Goal: Check status: Check status

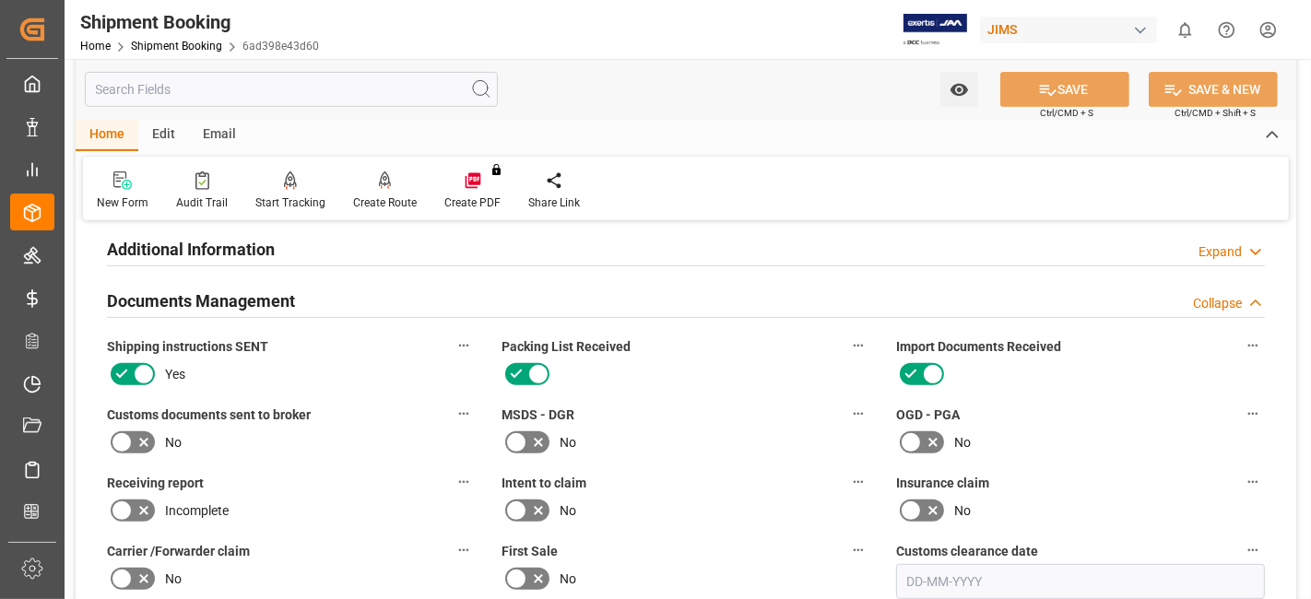
scroll to position [616, 0]
click at [345, 430] on div "No" at bounding box center [291, 444] width 369 height 30
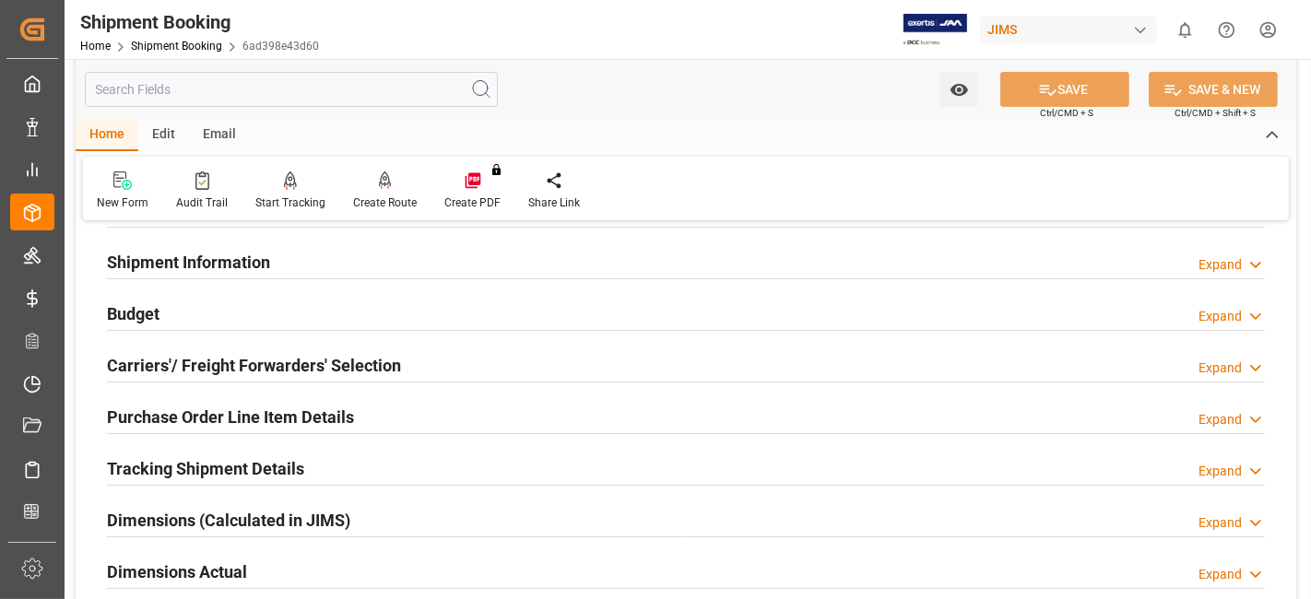
scroll to position [0, 0]
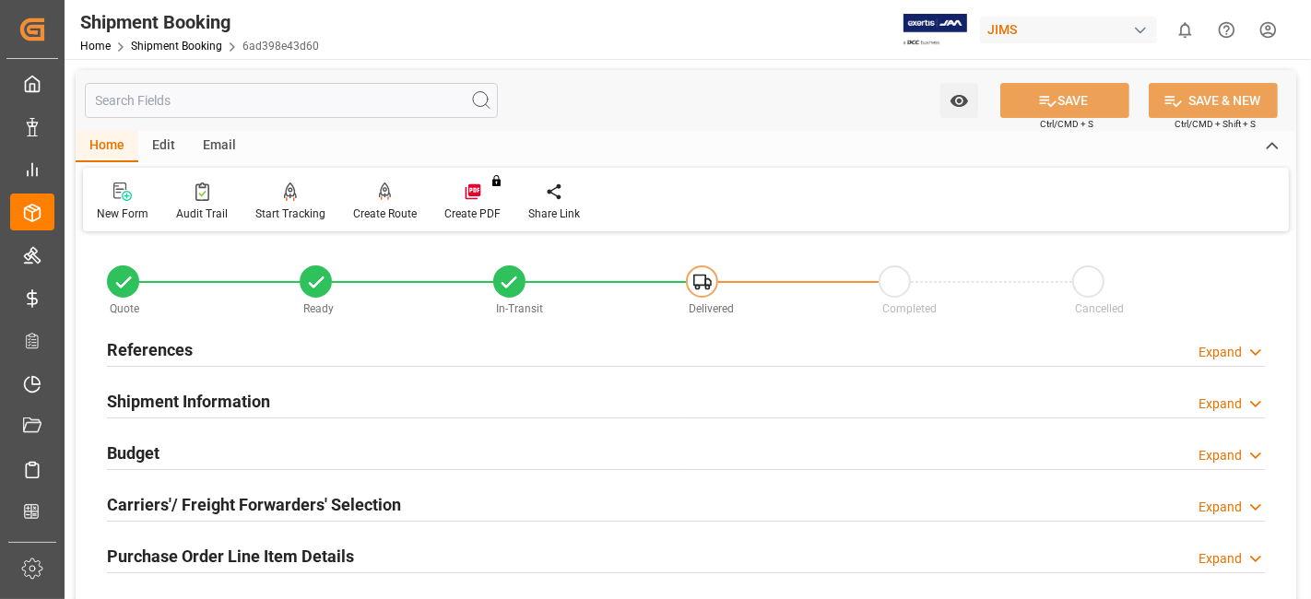
click at [268, 338] on div "References Expand" at bounding box center [686, 348] width 1158 height 35
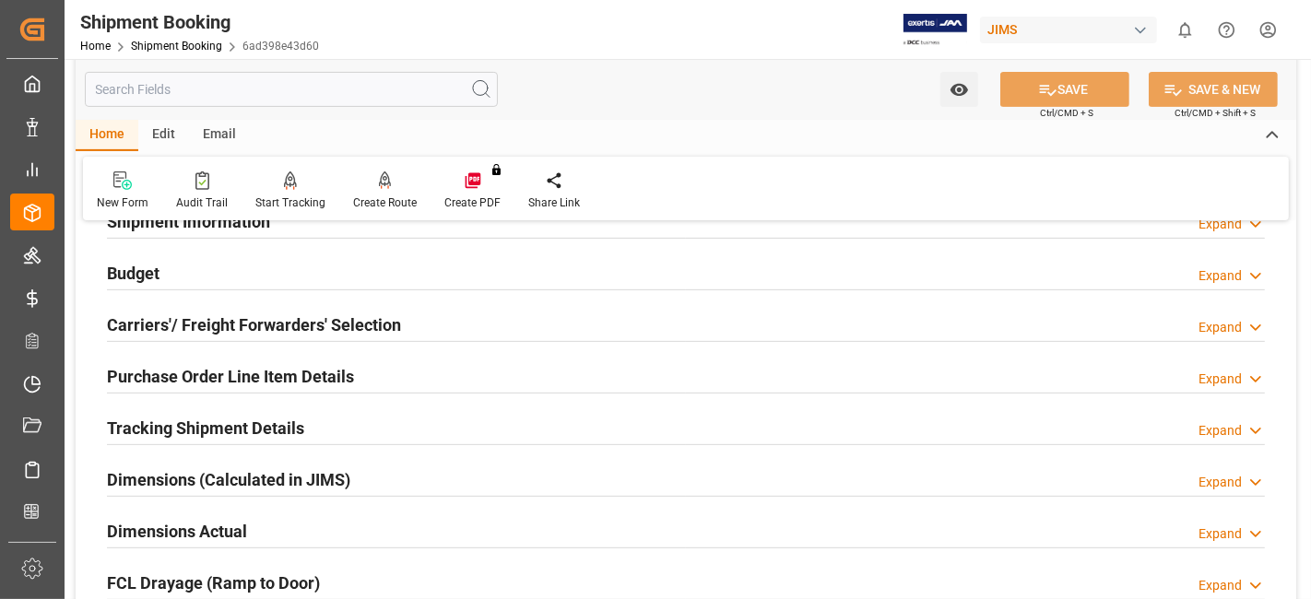
scroll to position [553, 0]
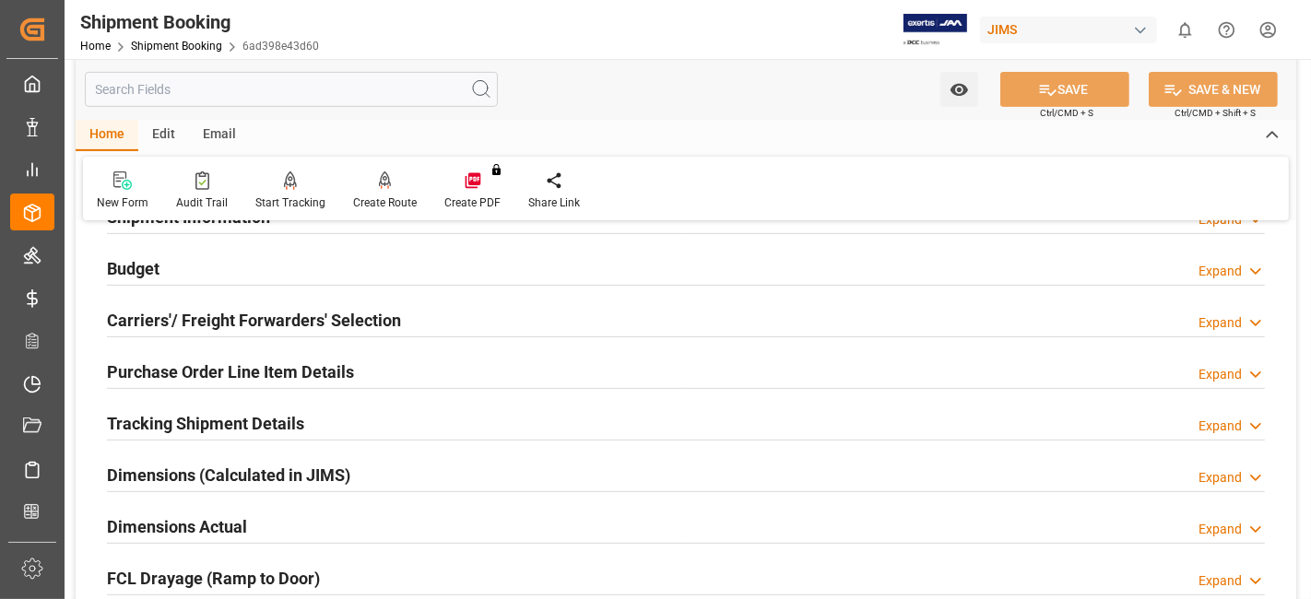
click at [231, 423] on h2 "Tracking Shipment Details" at bounding box center [205, 423] width 197 height 25
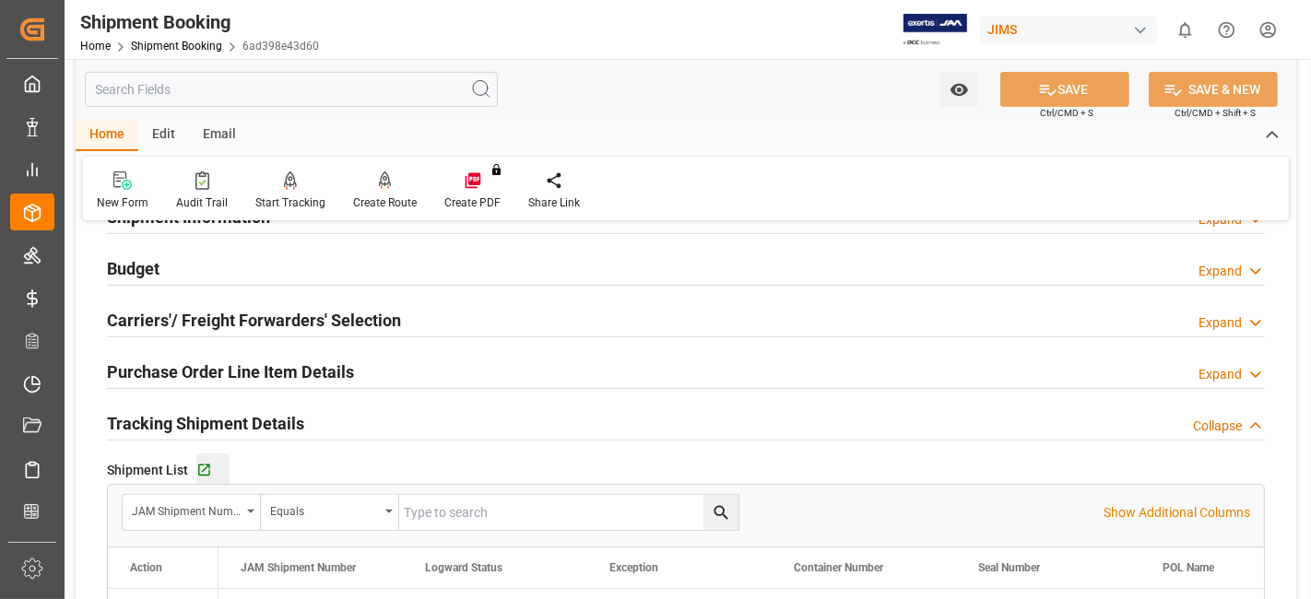
click at [215, 470] on div "Go to Shipment Tracking Grid" at bounding box center [212, 471] width 33 height 16
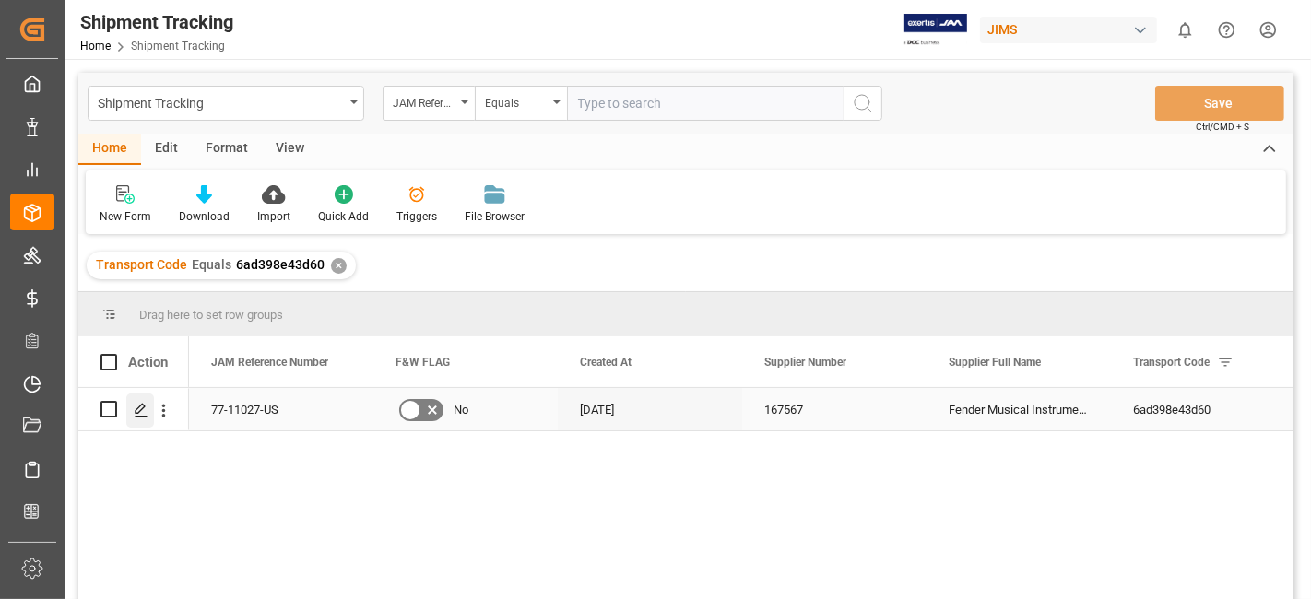
click at [136, 411] on icon "Press SPACE to select this row." at bounding box center [141, 410] width 15 height 15
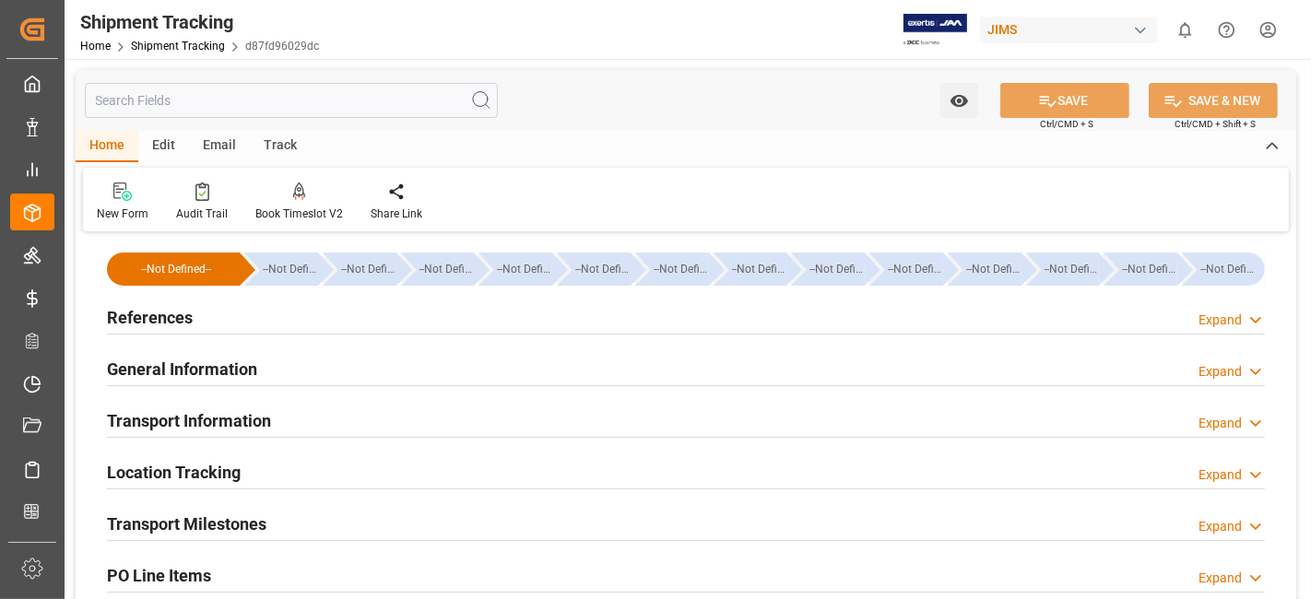
scroll to position [102, 0]
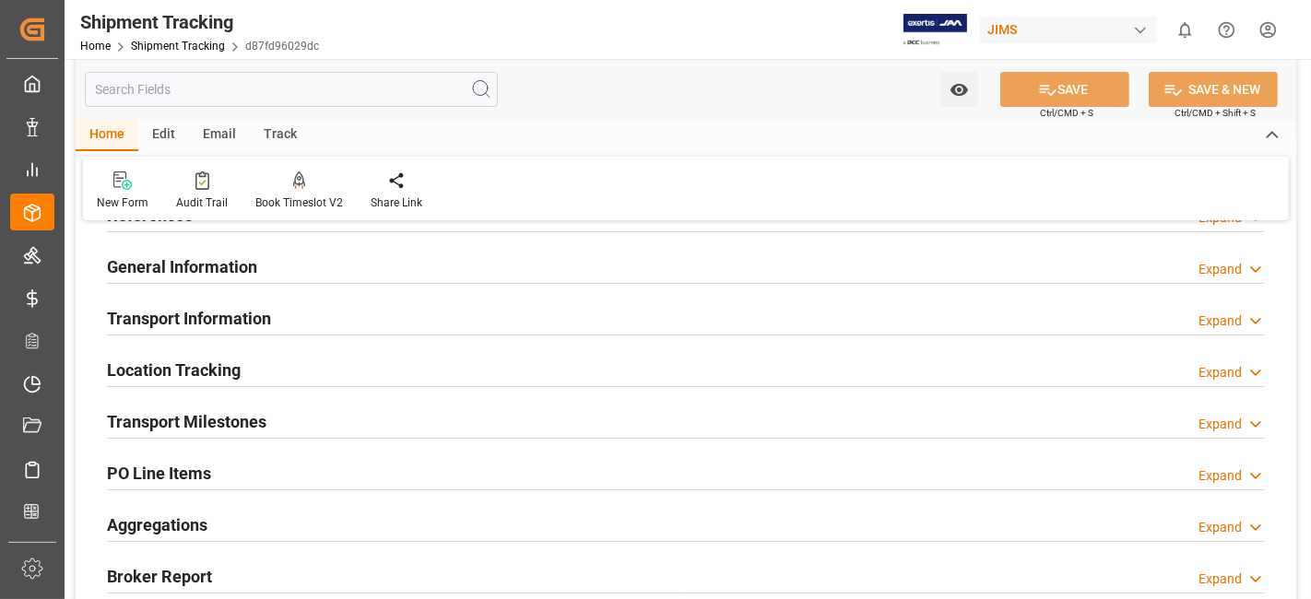
click at [270, 325] on h2 "Transport Information" at bounding box center [189, 318] width 164 height 25
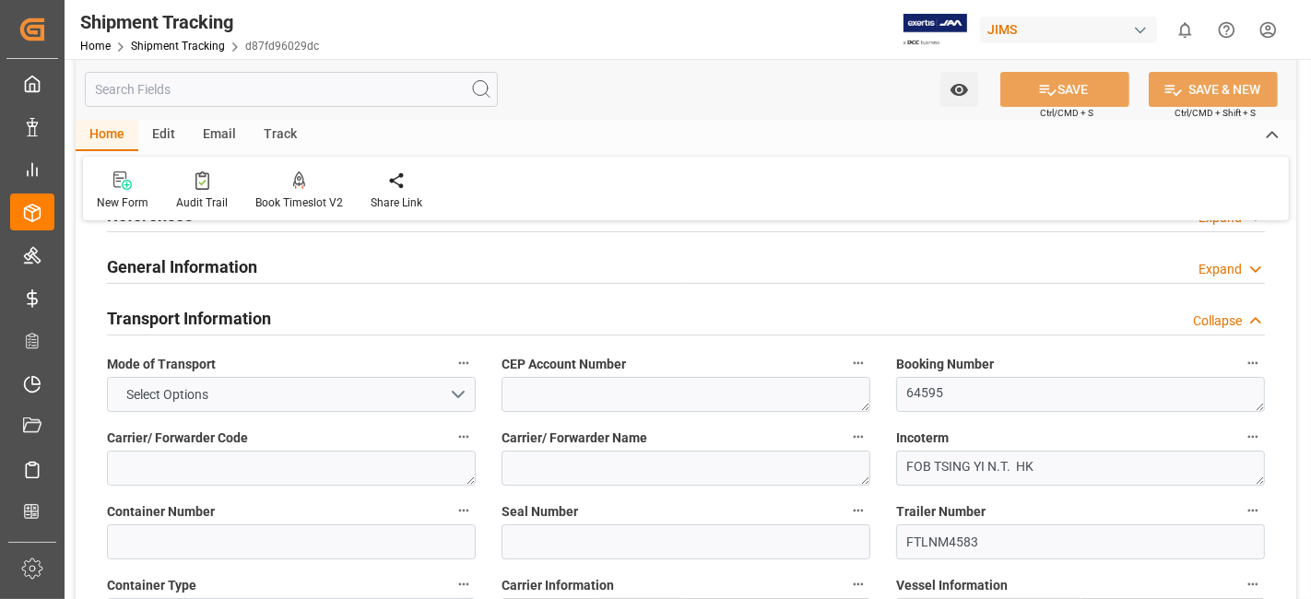
click at [270, 325] on h2 "Transport Information" at bounding box center [189, 318] width 164 height 25
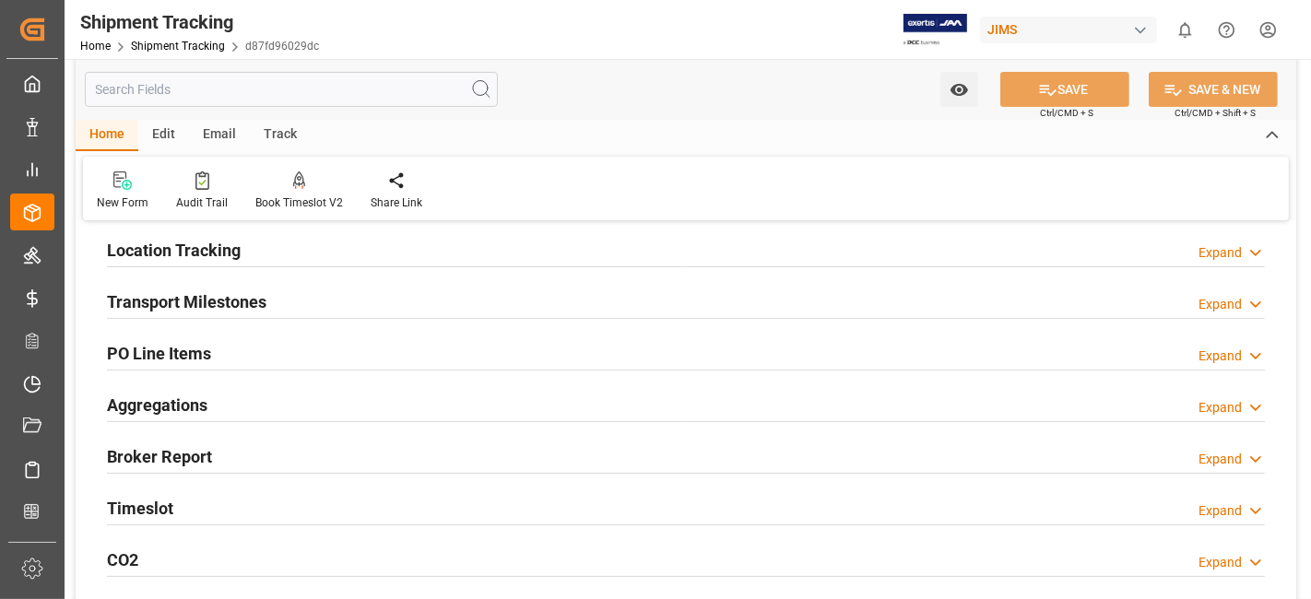
scroll to position [225, 0]
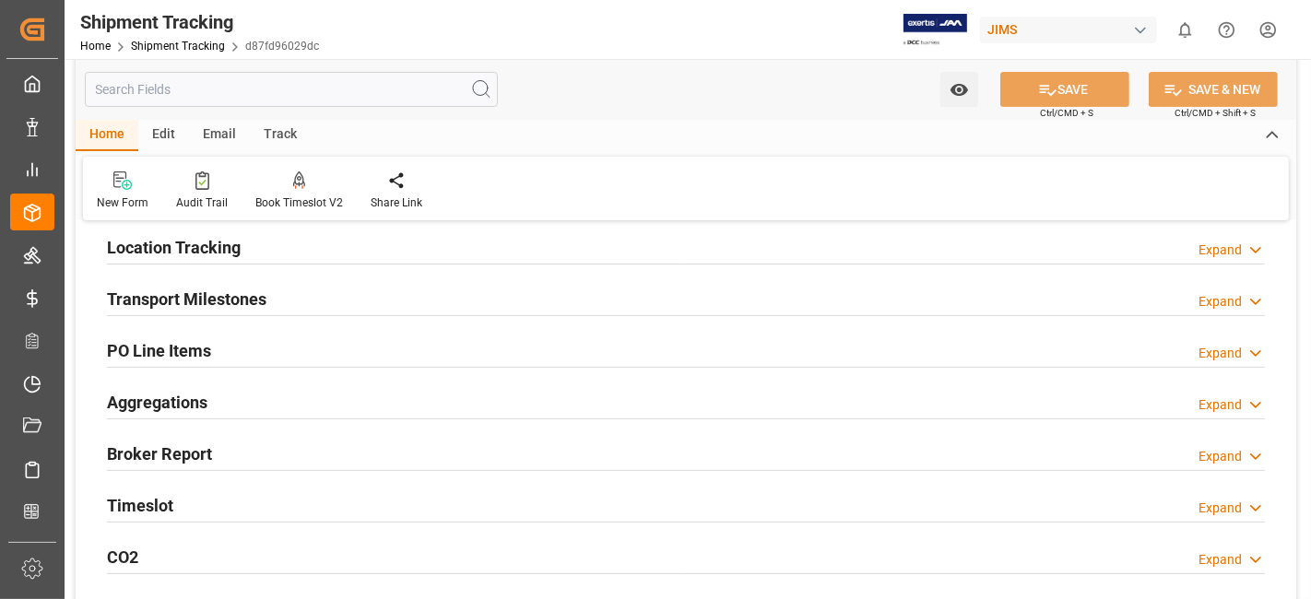
click at [257, 401] on div "Aggregations Expand" at bounding box center [686, 401] width 1158 height 35
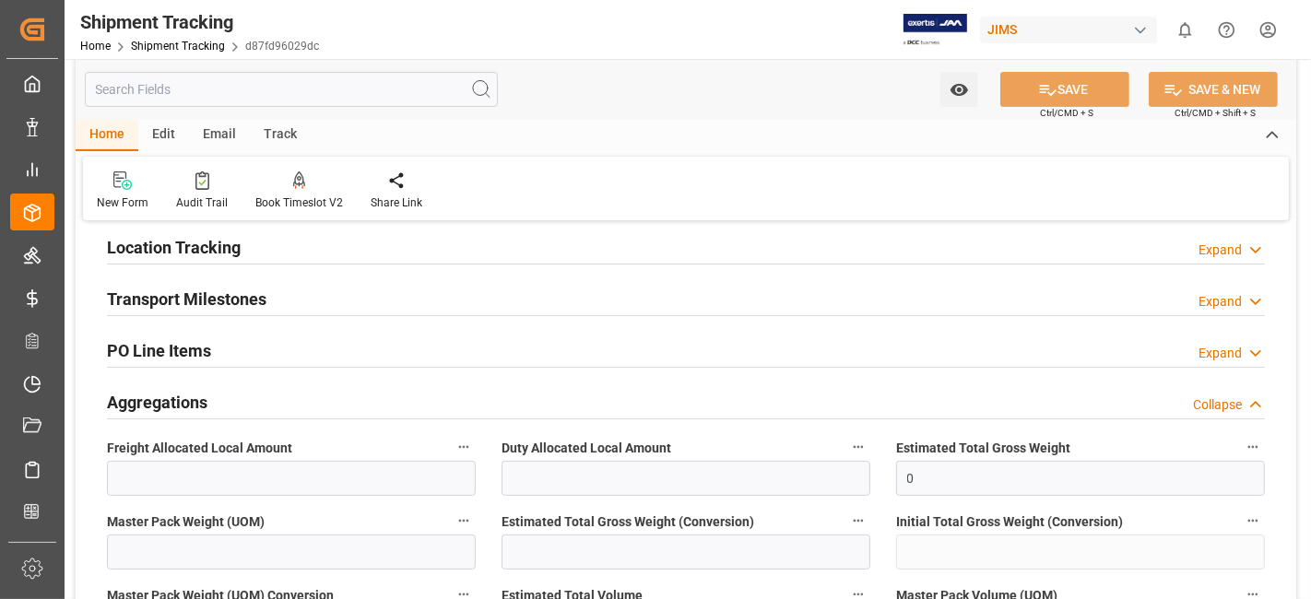
click at [257, 400] on div "Aggregations Collapse" at bounding box center [686, 401] width 1158 height 35
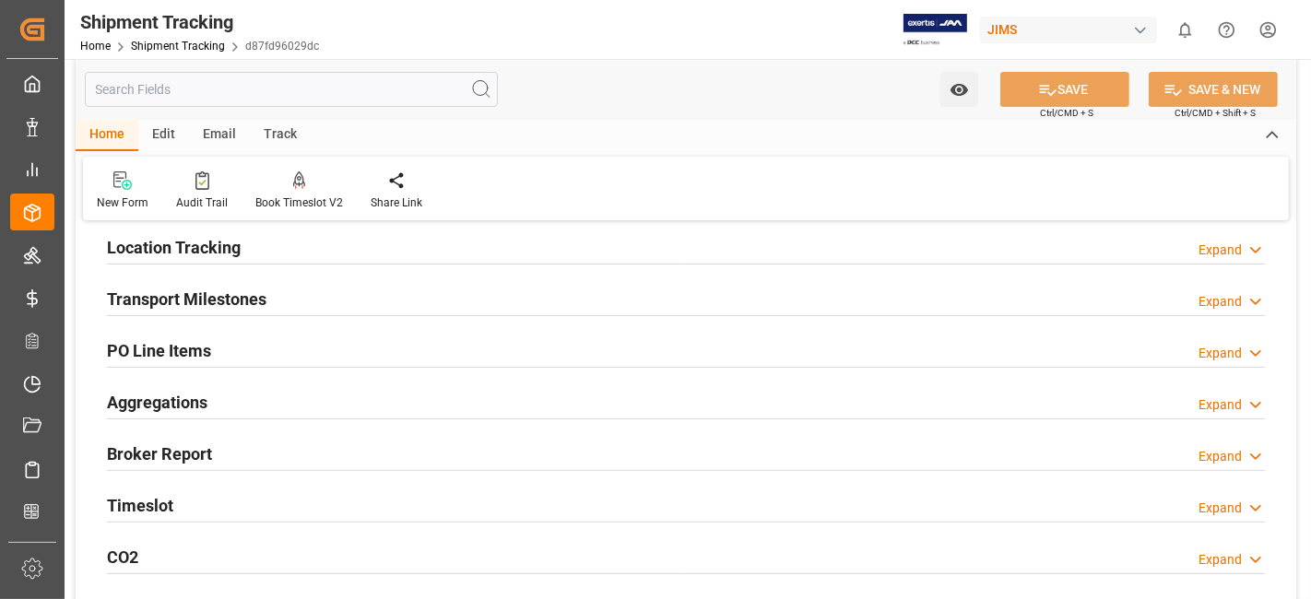
click at [257, 398] on div "Aggregations Expand" at bounding box center [686, 401] width 1158 height 35
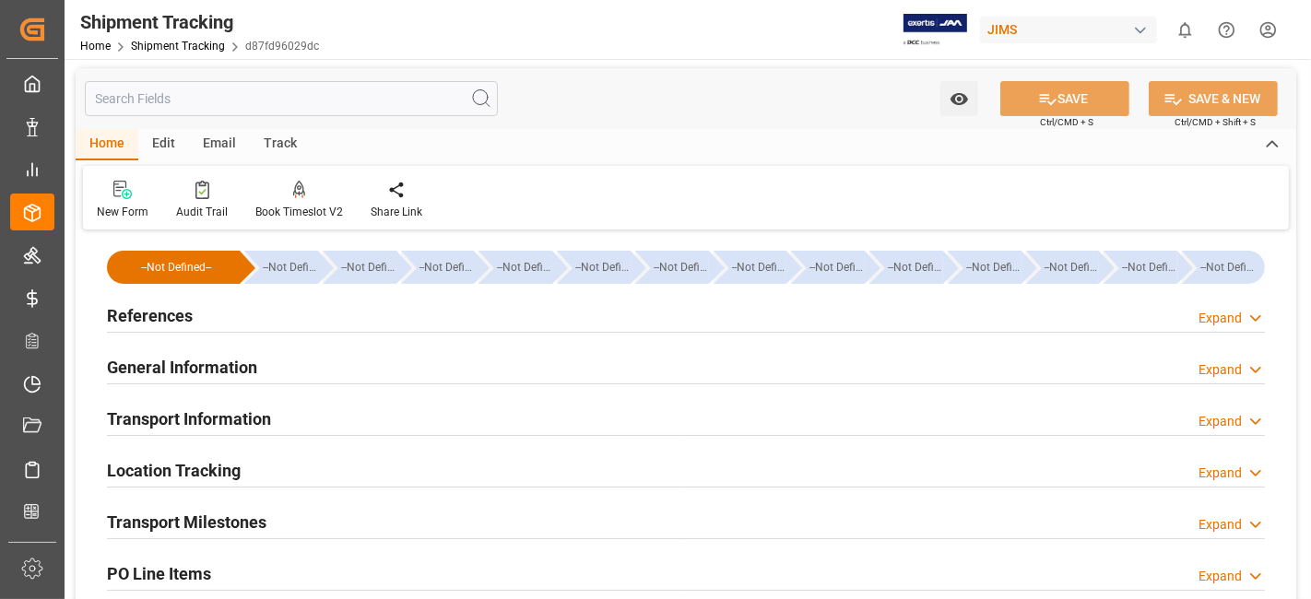
scroll to position [0, 0]
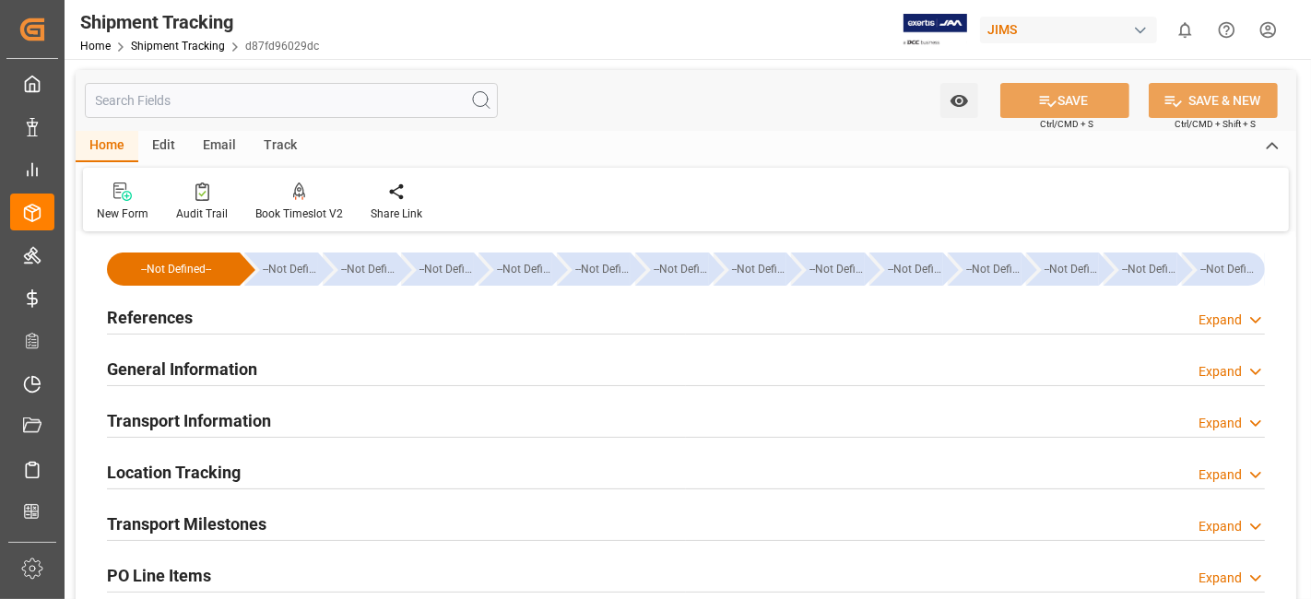
click at [186, 322] on h2 "References" at bounding box center [150, 317] width 86 height 25
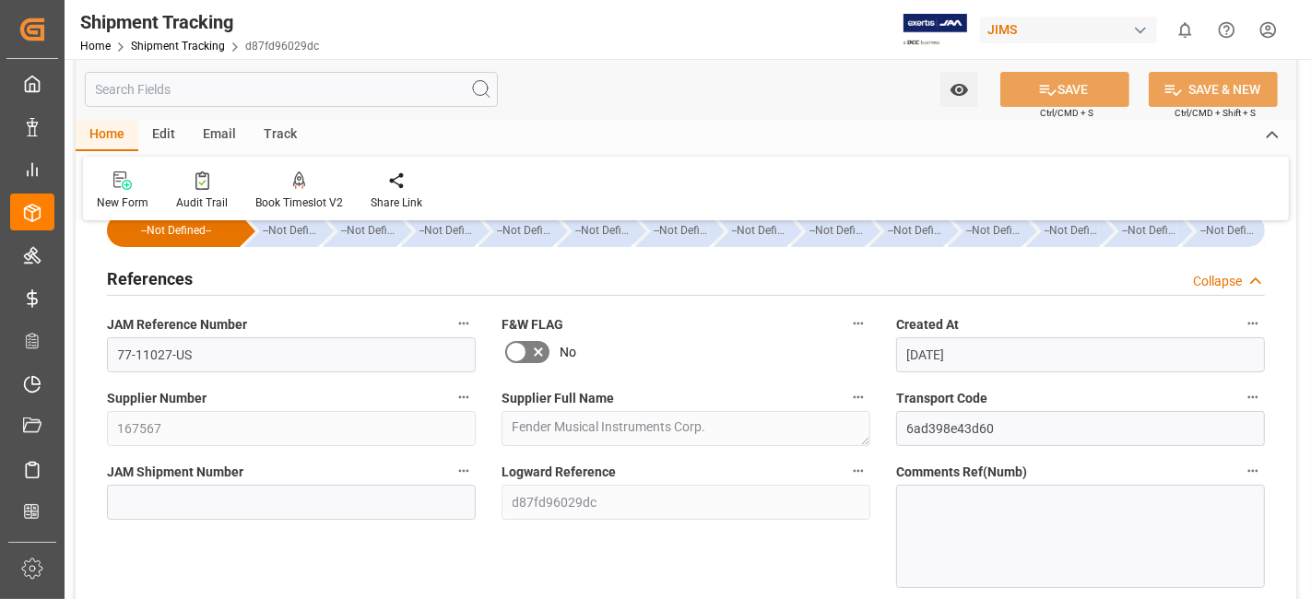
scroll to position [41, 0]
click at [198, 280] on div "References Collapse" at bounding box center [686, 275] width 1158 height 35
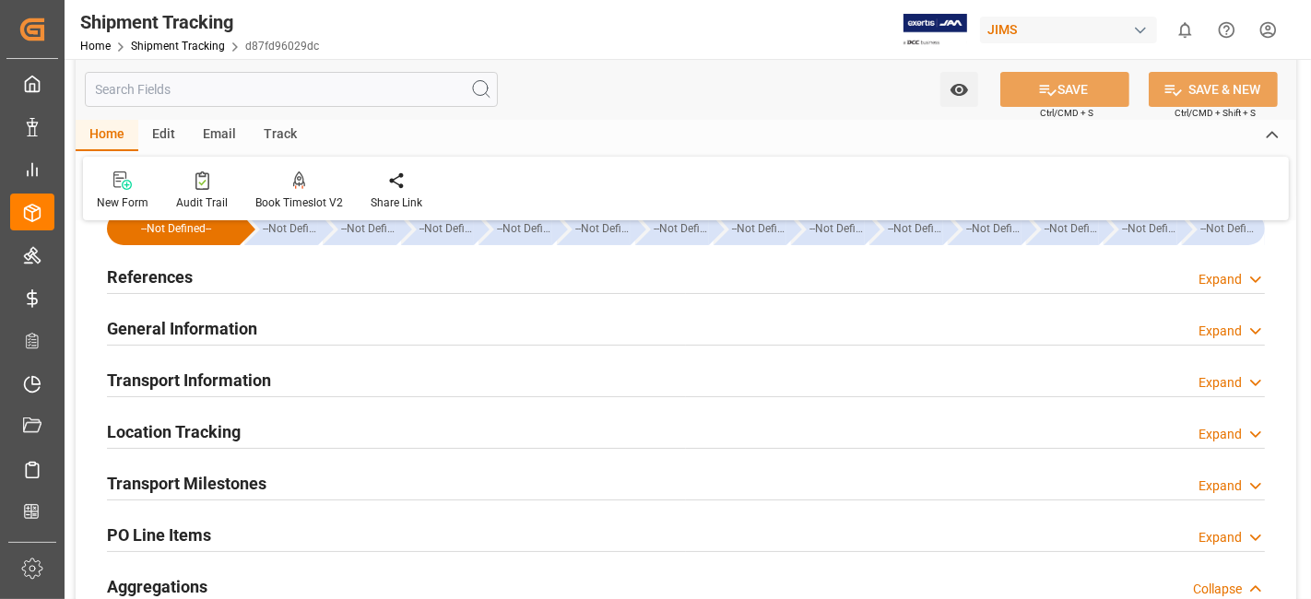
click at [200, 278] on div "References Expand" at bounding box center [686, 275] width 1158 height 35
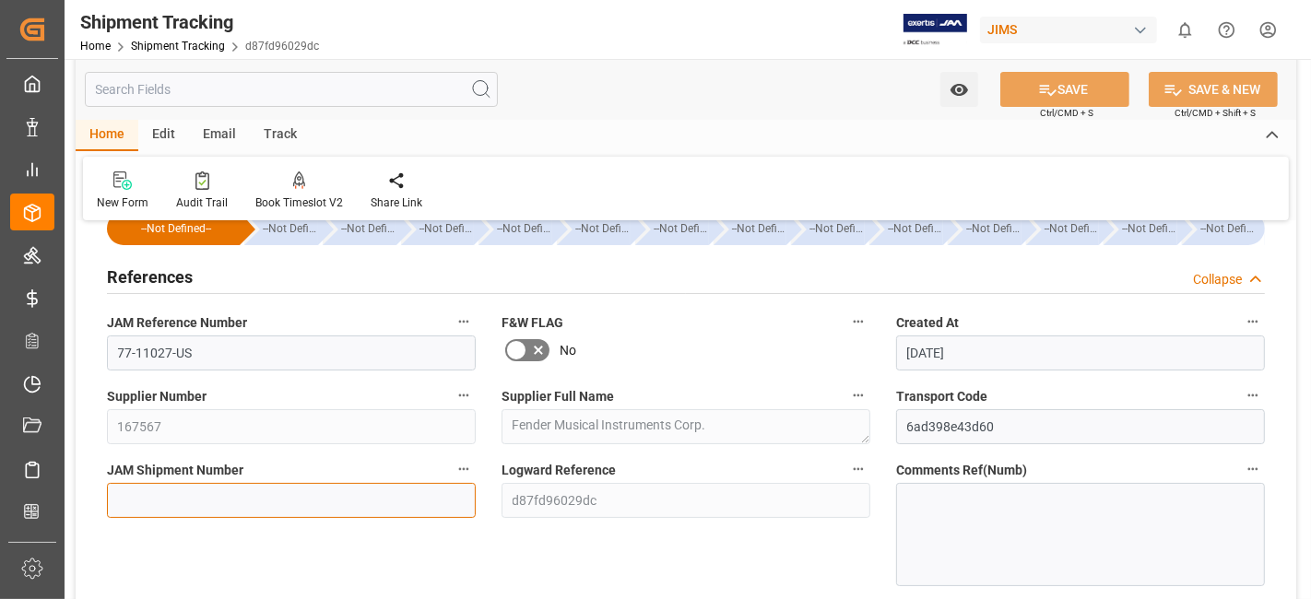
click at [159, 500] on input at bounding box center [291, 500] width 369 height 35
paste input "73029"
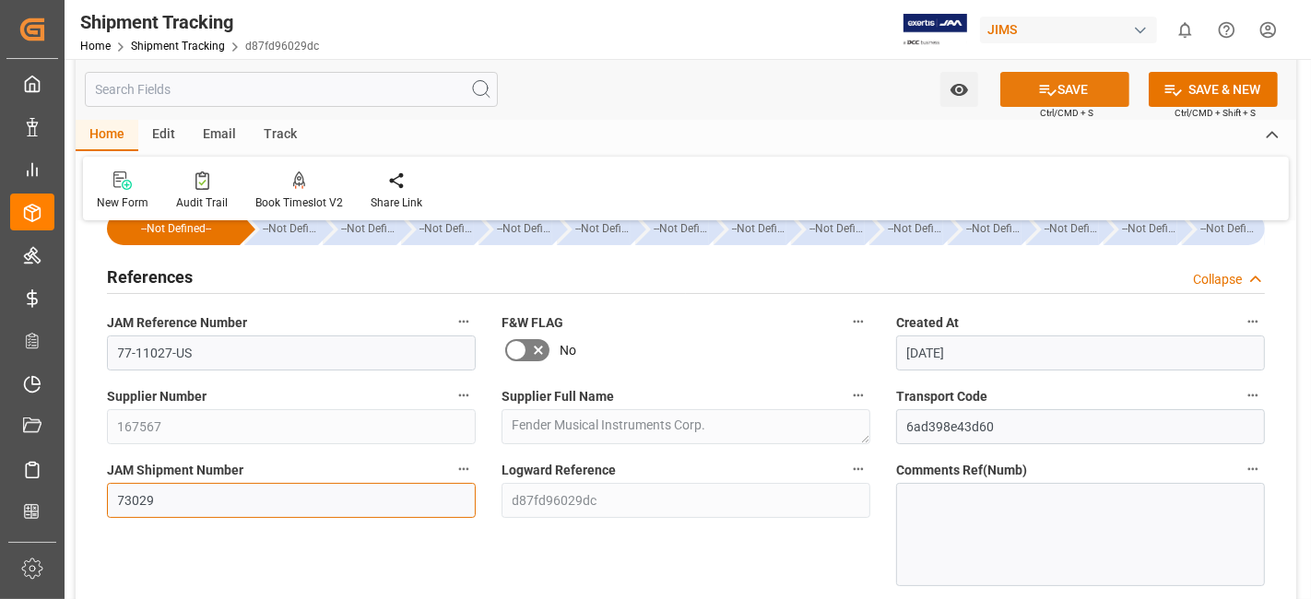
type input "73029"
click at [1048, 93] on icon at bounding box center [1048, 90] width 17 height 11
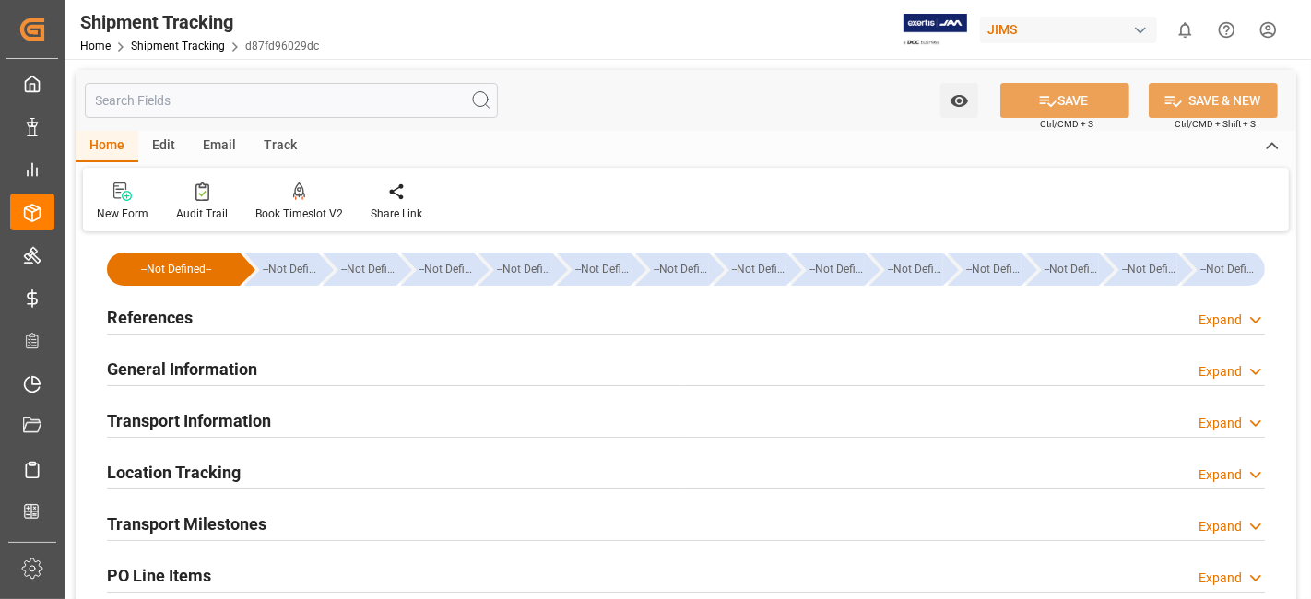
type input "[DATE] 00:00"
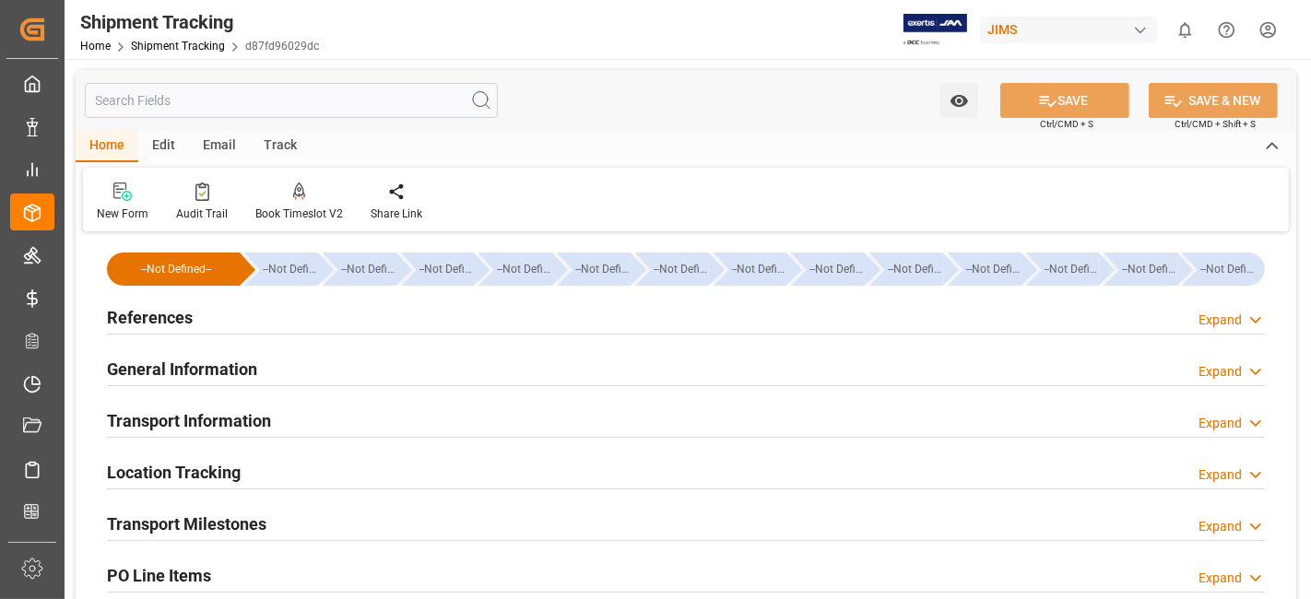
click at [158, 310] on h2 "References" at bounding box center [150, 317] width 86 height 25
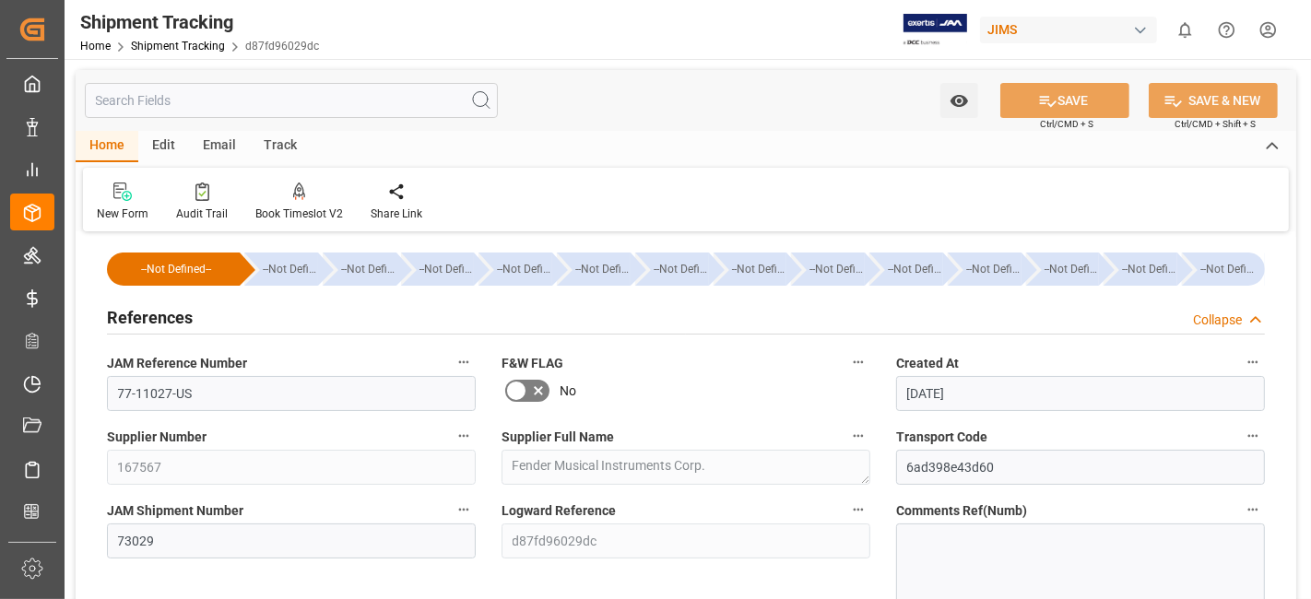
click at [158, 310] on h2 "References" at bounding box center [150, 317] width 86 height 25
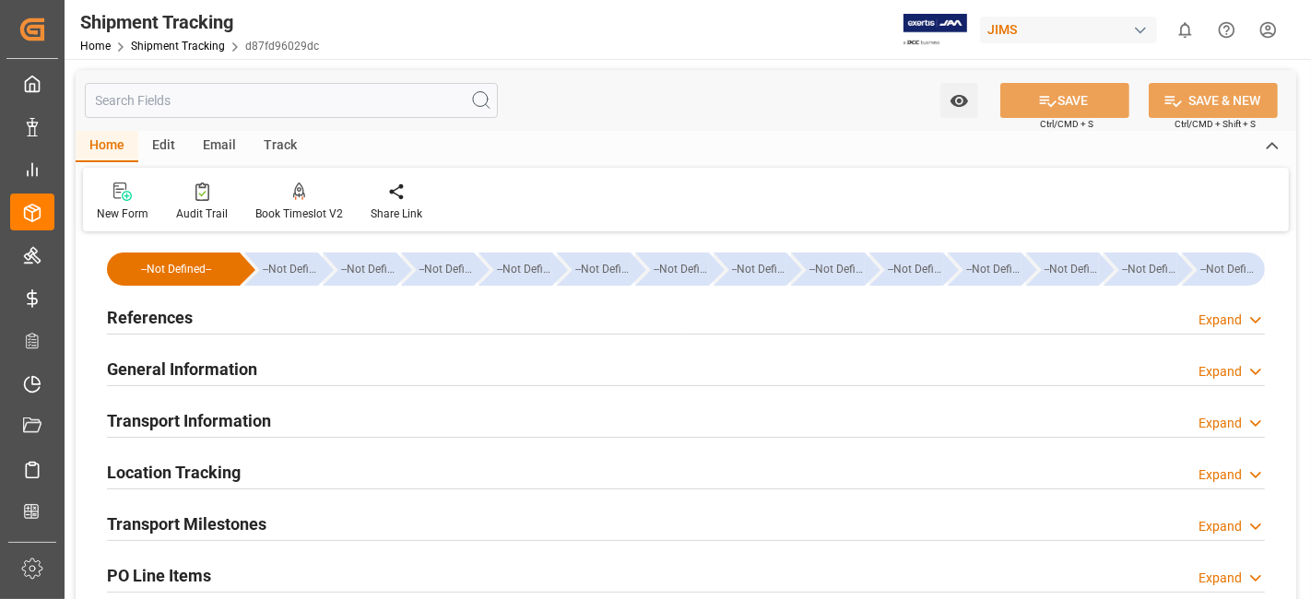
click at [242, 520] on h2 "Transport Milestones" at bounding box center [187, 524] width 160 height 25
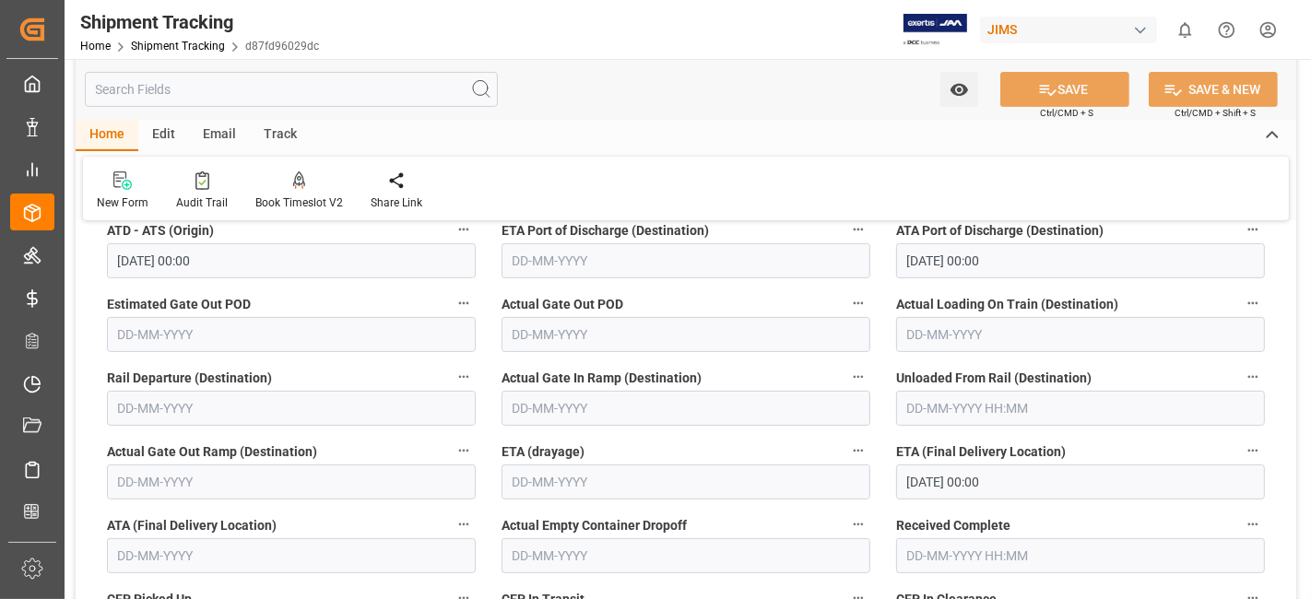
scroll to position [491, 0]
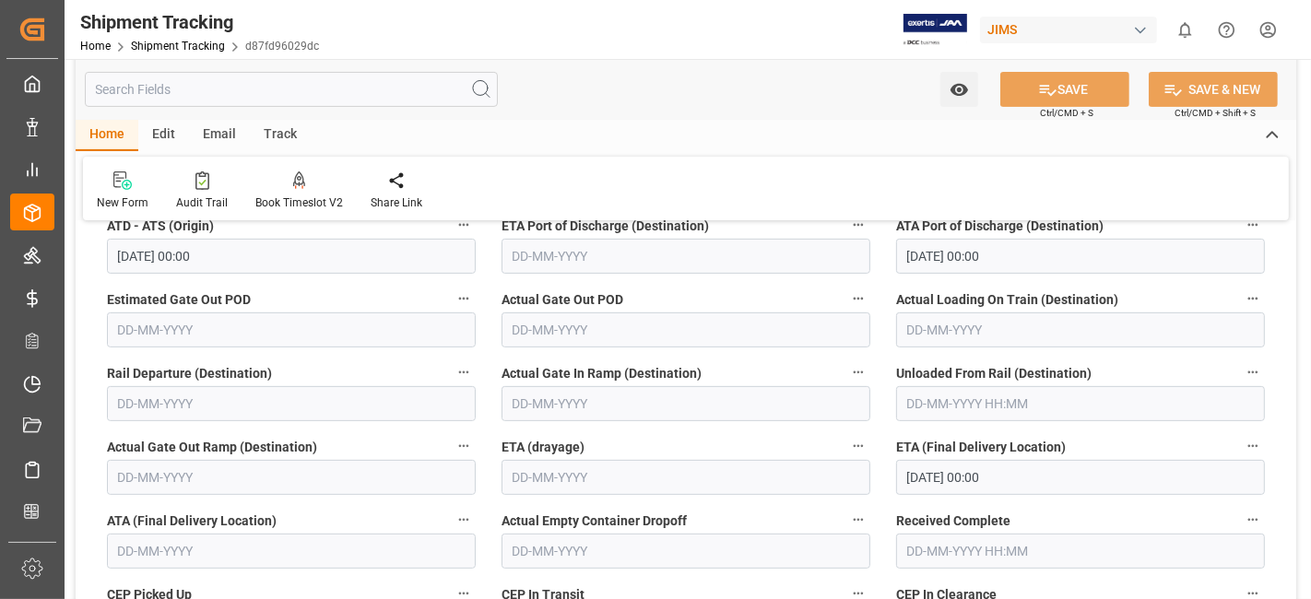
click at [265, 571] on div "ATA (Final Delivery Location)" at bounding box center [291, 539] width 395 height 74
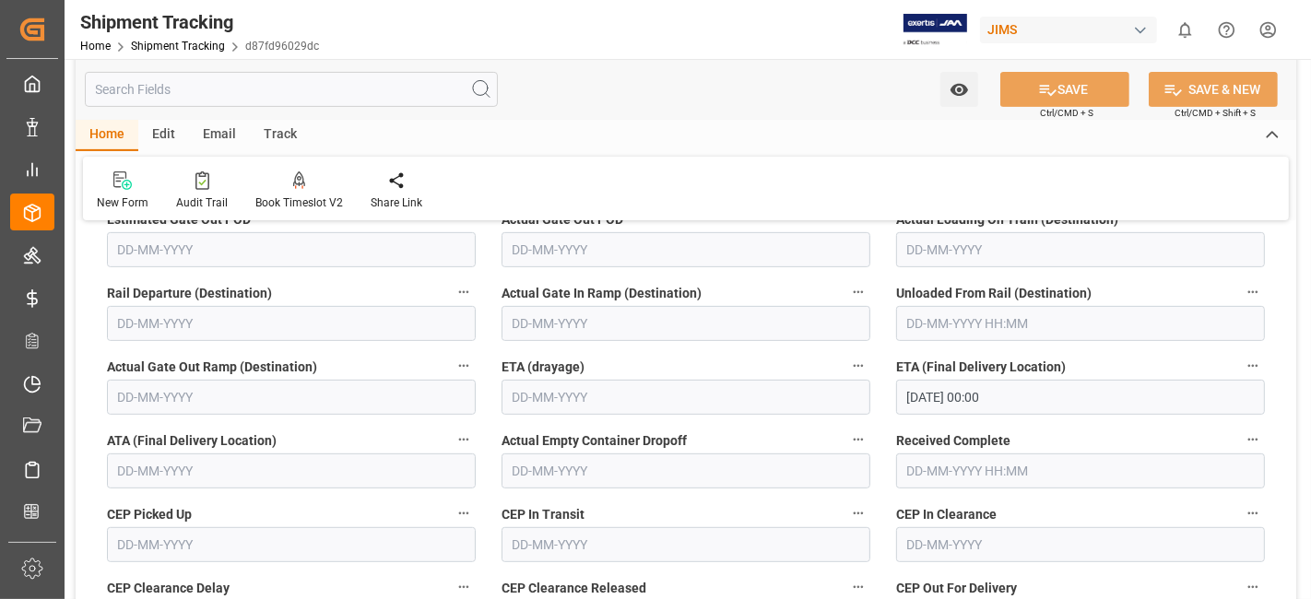
click at [265, 574] on div "CEP Clearance Delay" at bounding box center [291, 606] width 395 height 74
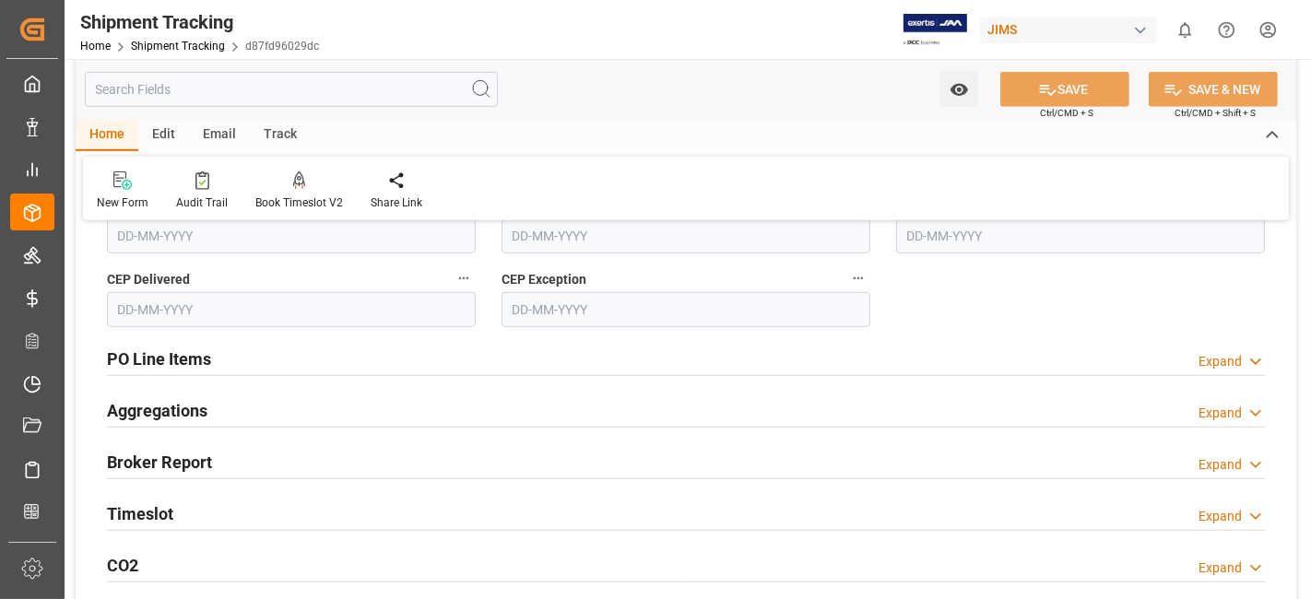
scroll to position [1024, 0]
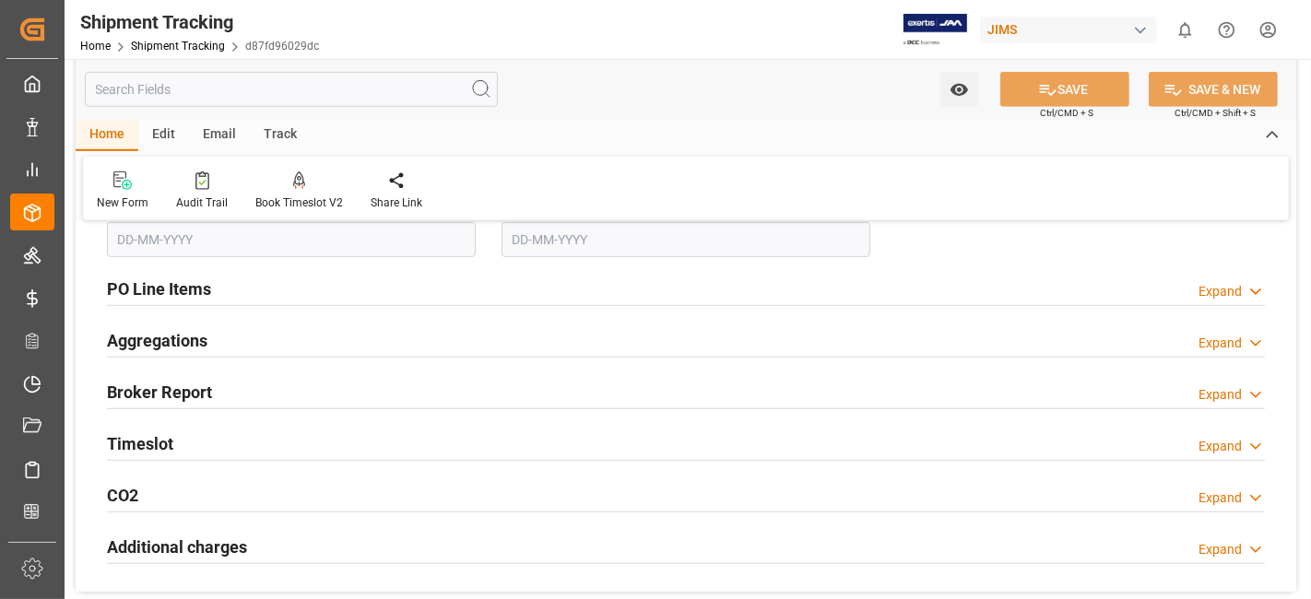
click at [202, 286] on h2 "PO Line Items" at bounding box center [159, 289] width 104 height 25
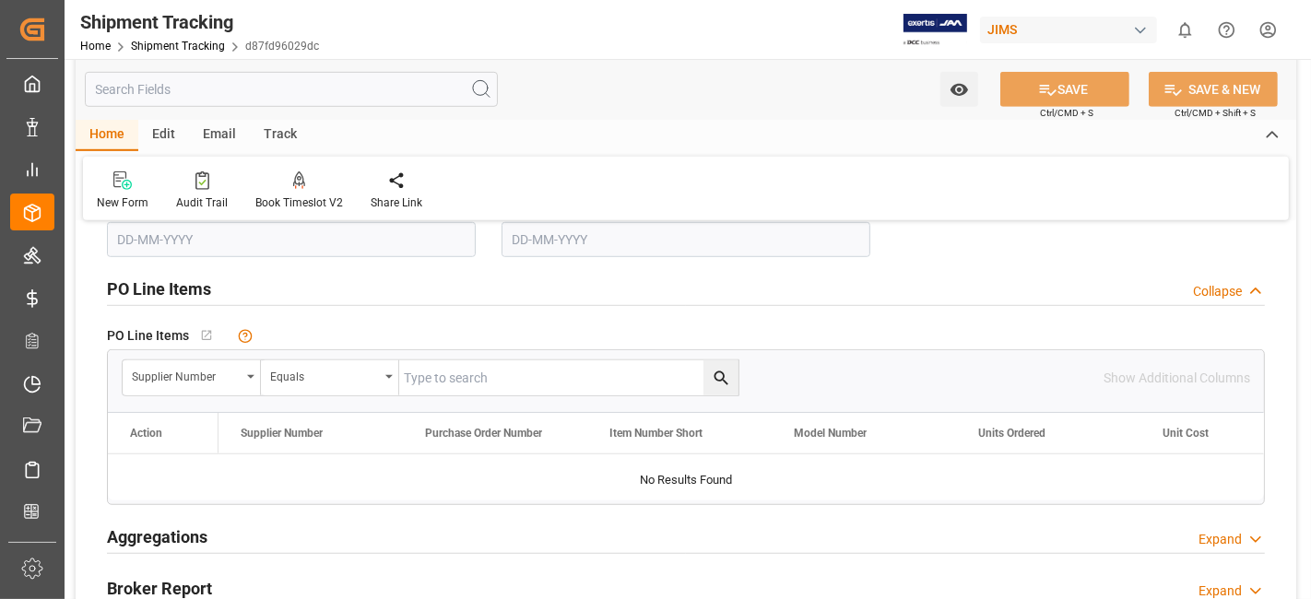
click at [202, 286] on h2 "PO Line Items" at bounding box center [159, 289] width 104 height 25
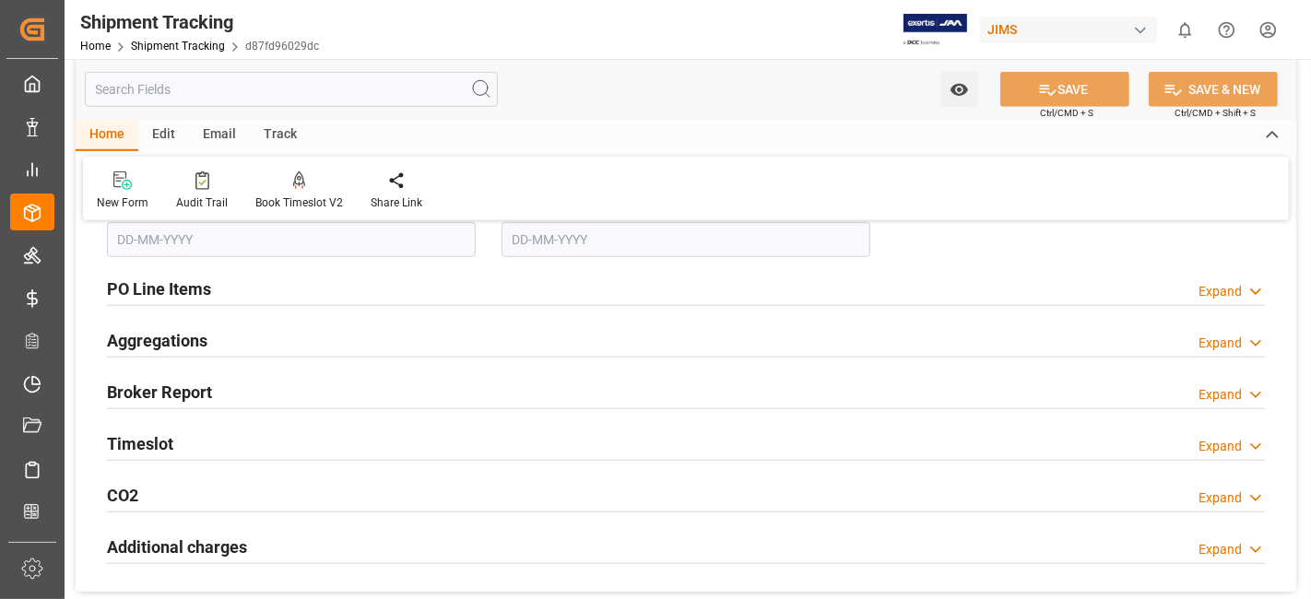
click at [215, 335] on div "Aggregations Expand" at bounding box center [686, 339] width 1158 height 35
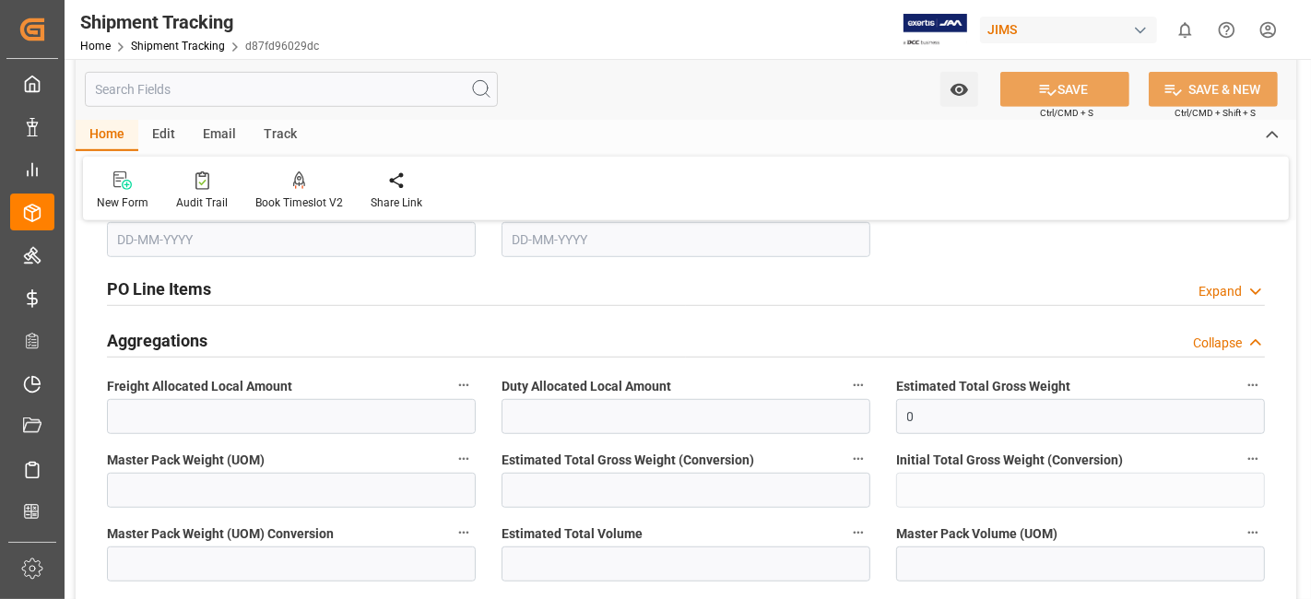
click at [215, 335] on div "Aggregations Collapse" at bounding box center [686, 339] width 1158 height 35
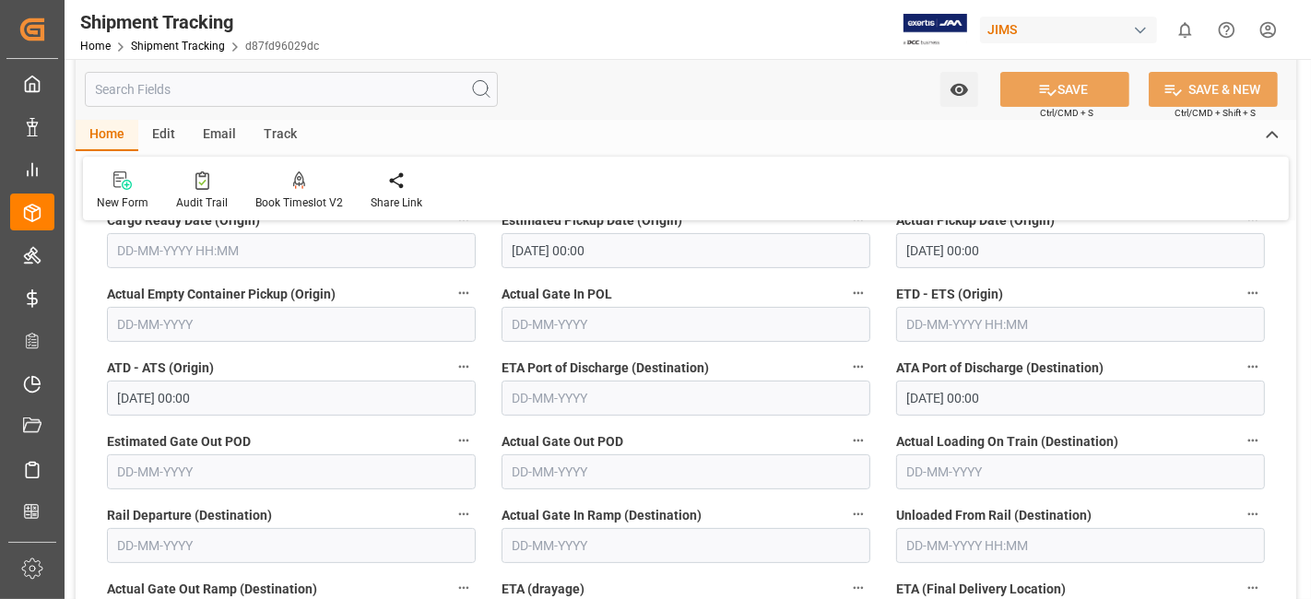
scroll to position [348, 0]
